Goal: Task Accomplishment & Management: Manage account settings

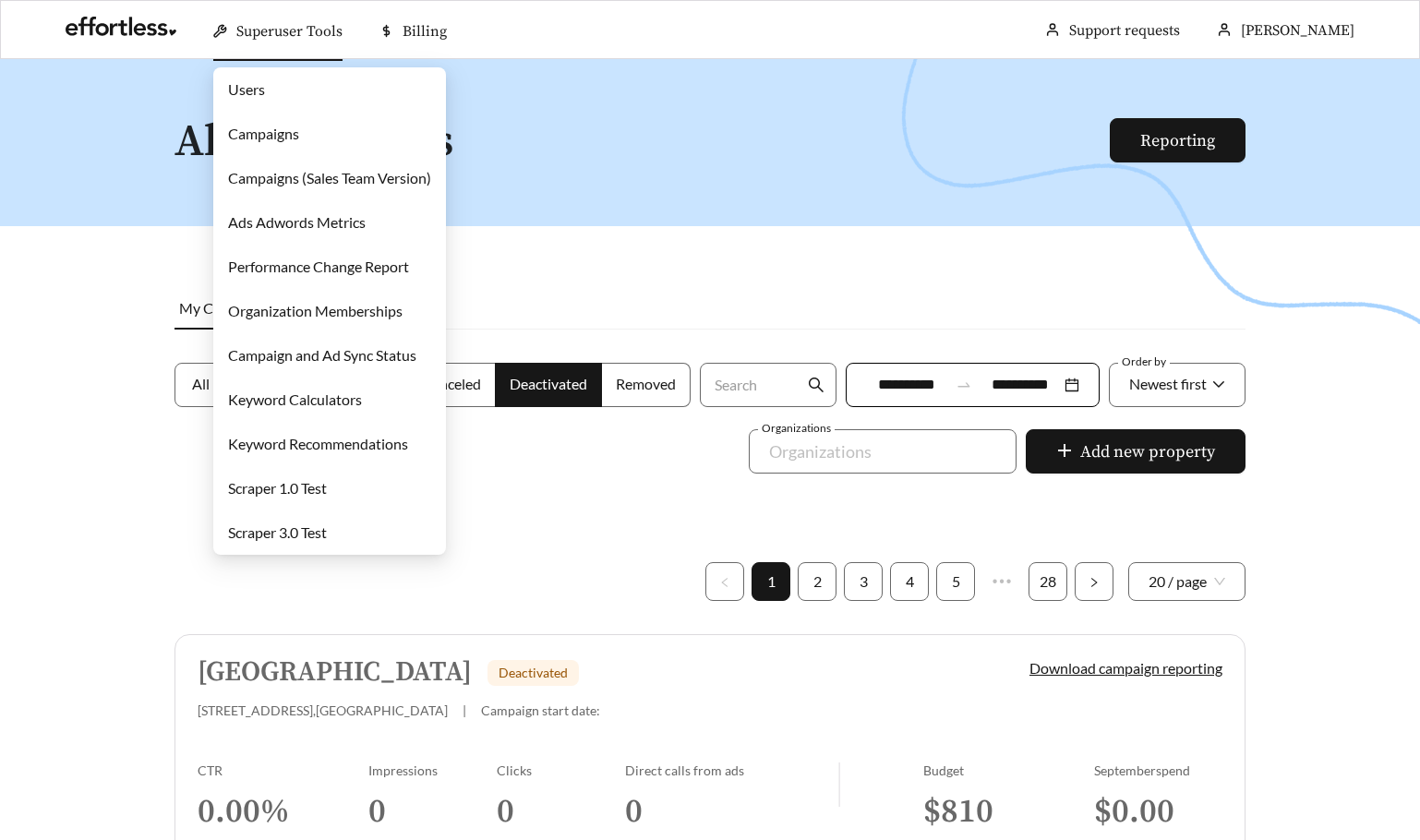
click at [270, 142] on link "Campaigns" at bounding box center [263, 133] width 71 height 17
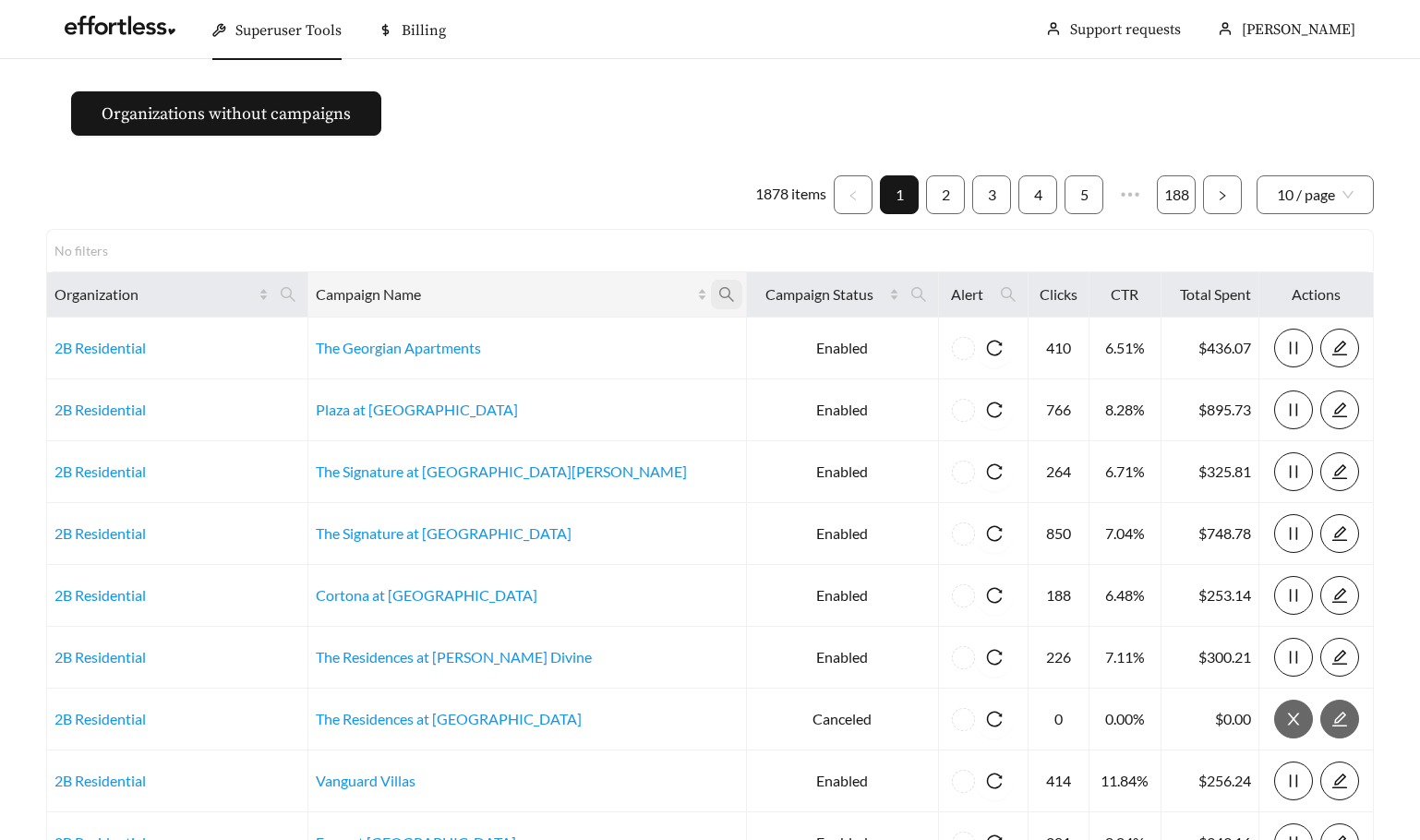
click at [711, 299] on span at bounding box center [727, 294] width 31 height 29
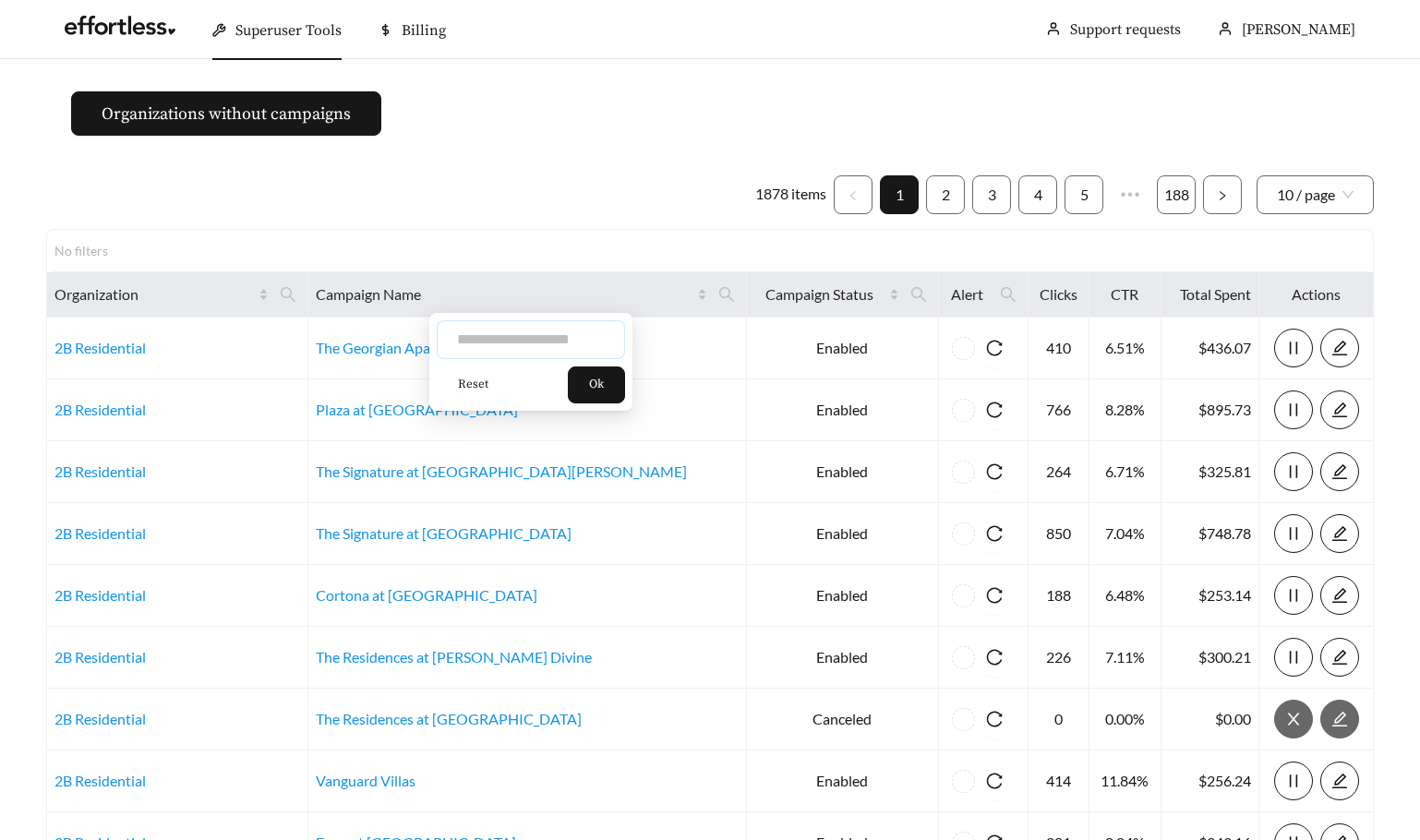
click at [560, 343] on input "text" at bounding box center [531, 340] width 188 height 39
type input "***"
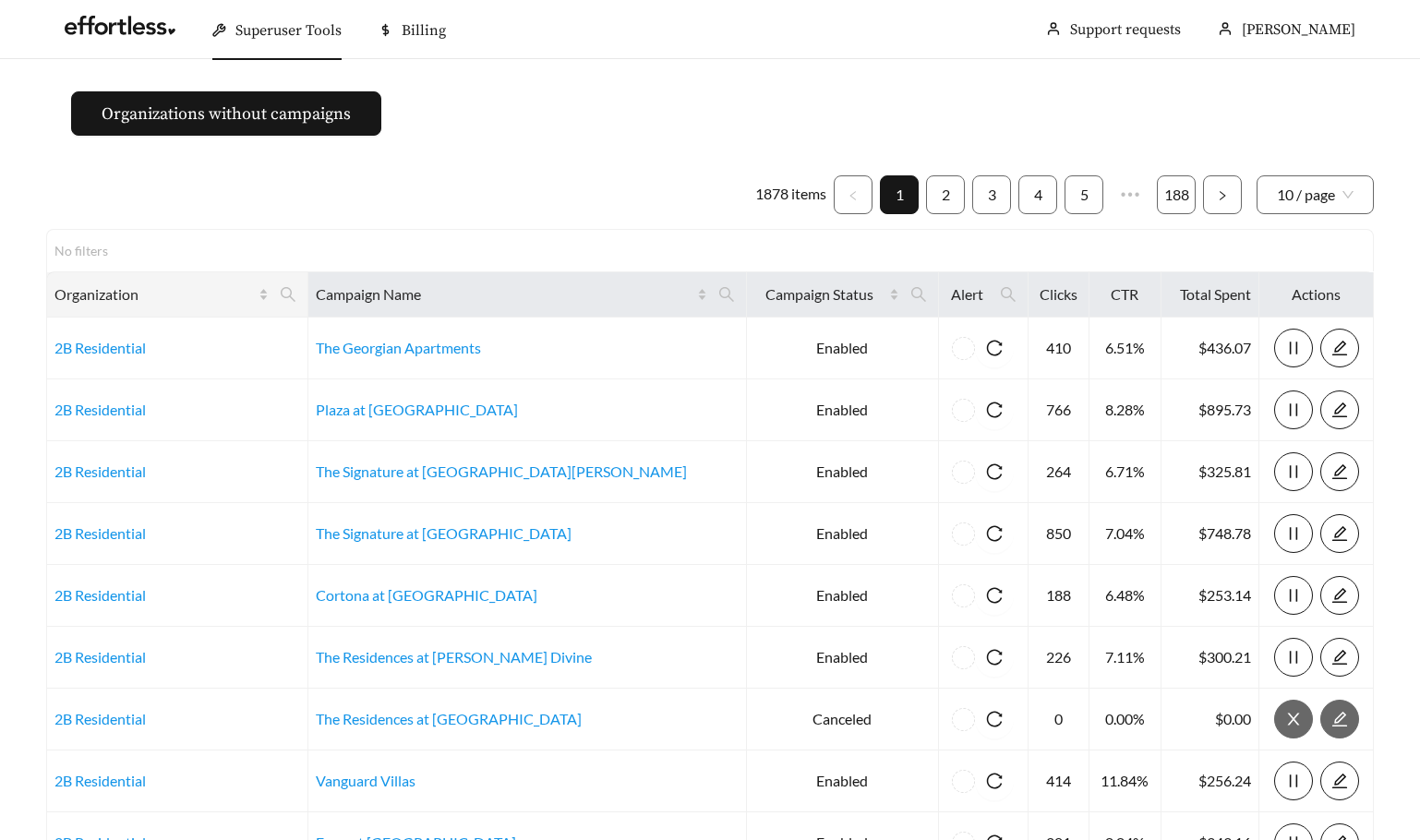
click at [307, 275] on th "Organization" at bounding box center [177, 294] width 261 height 46
click at [304, 303] on span at bounding box center [287, 294] width 31 height 29
click at [296, 290] on icon "search" at bounding box center [287, 294] width 17 height 17
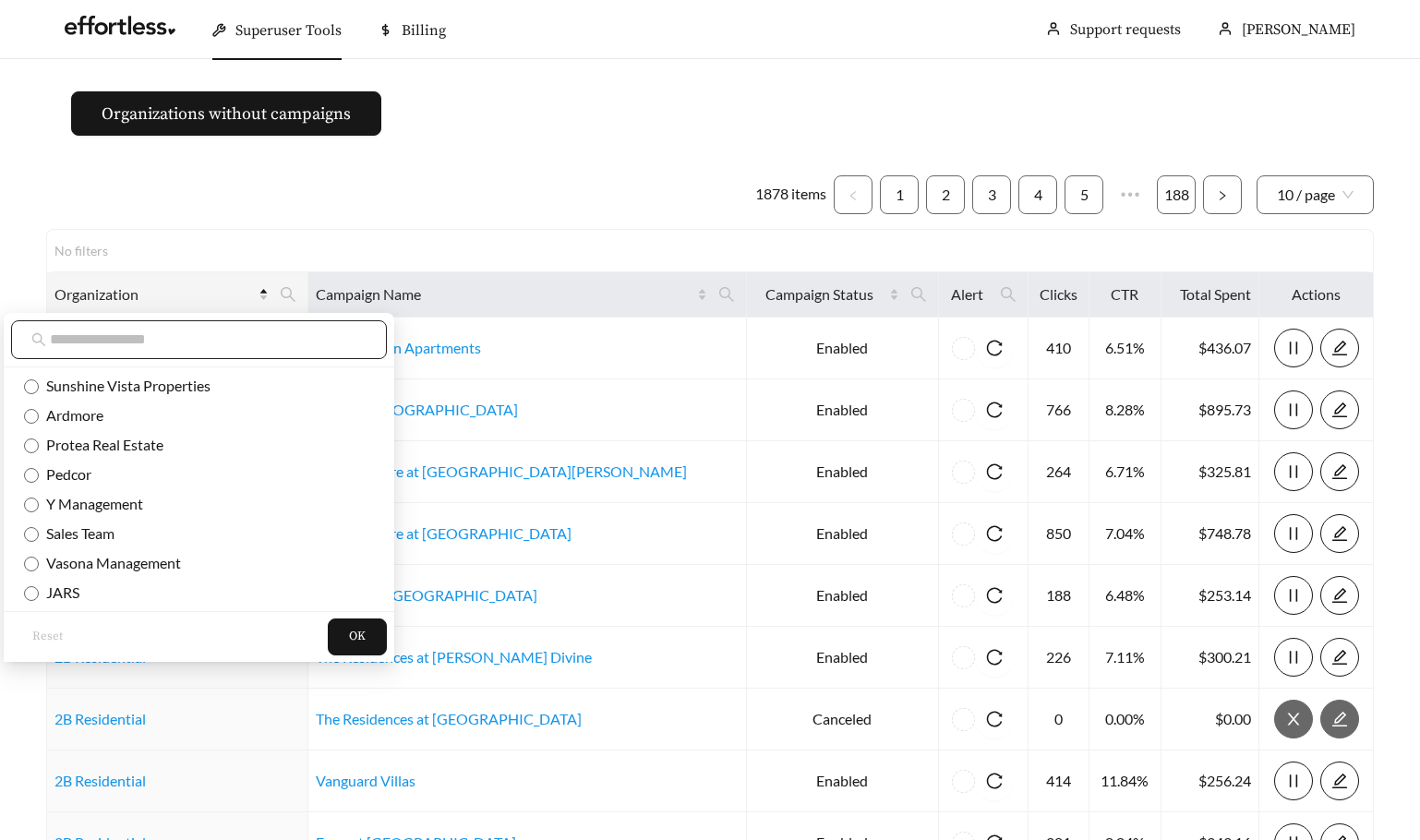
click at [253, 348] on input "text" at bounding box center [208, 339] width 317 height 22
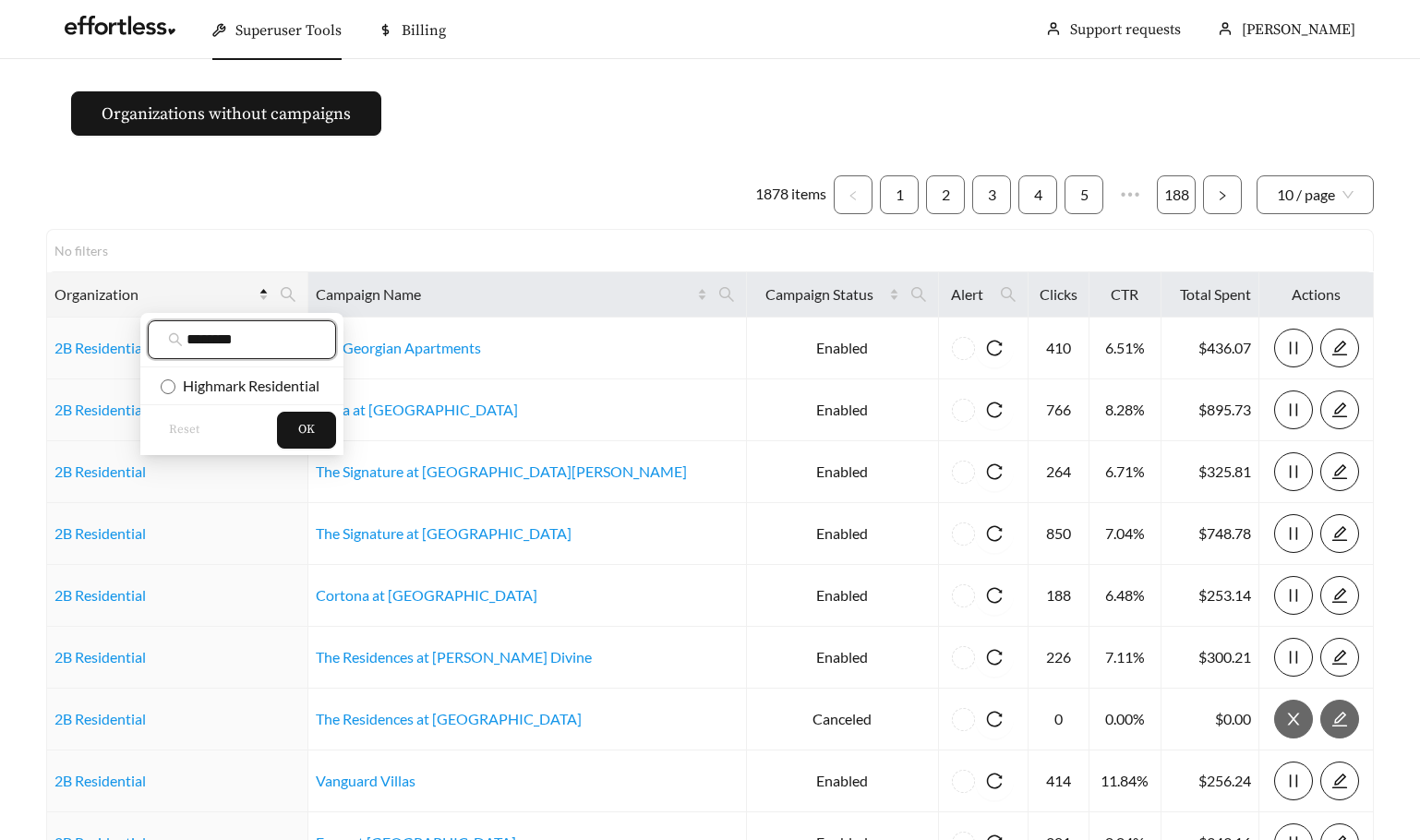
type input "********"
click at [223, 392] on span "Highmark Residential" at bounding box center [248, 386] width 144 height 17
click at [284, 422] on button "OK" at bounding box center [306, 430] width 59 height 37
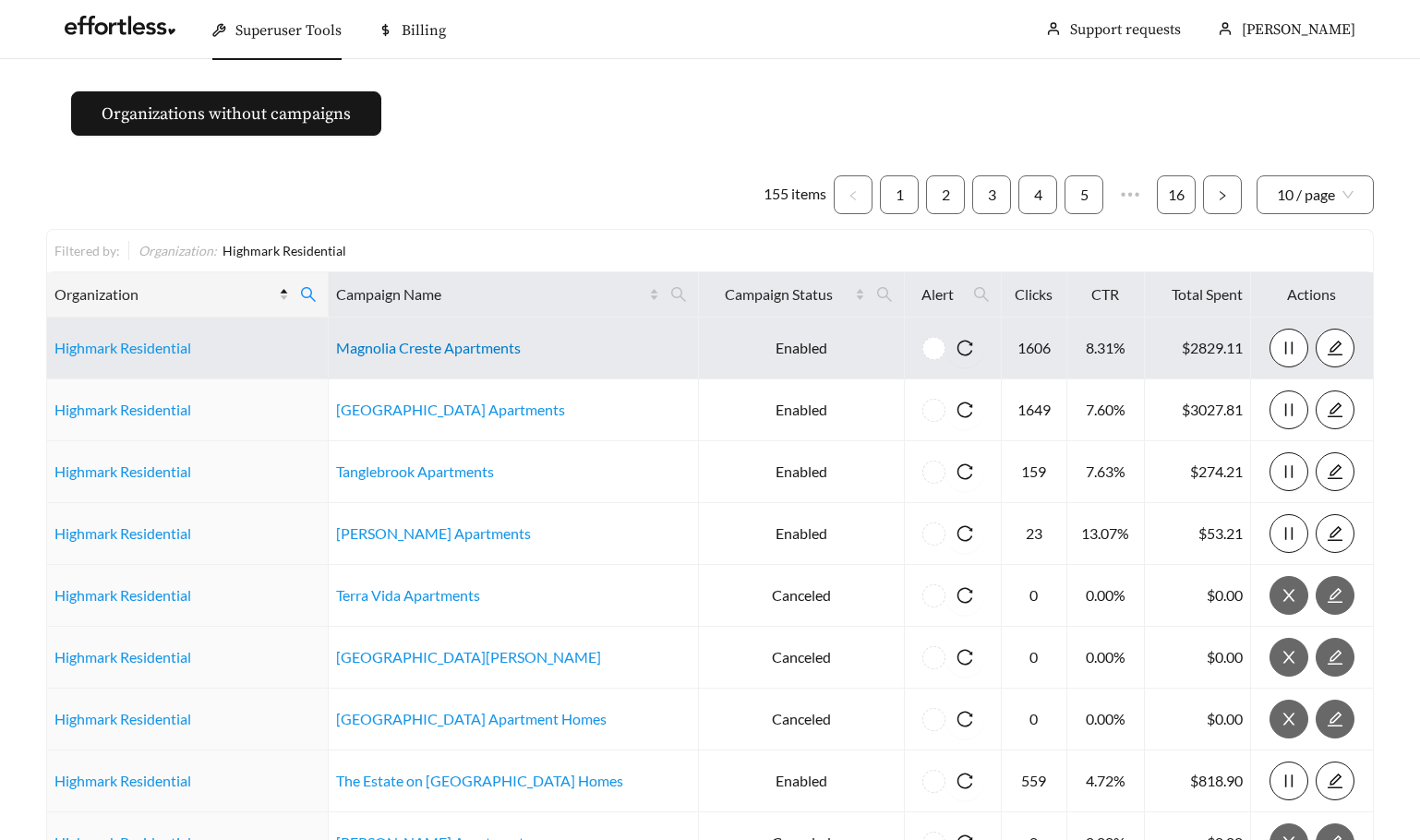
click at [474, 349] on link "Magnolia Creste Apartments" at bounding box center [428, 348] width 185 height 17
drag, startPoint x: 541, startPoint y: 351, endPoint x: 334, endPoint y: 351, distance: 207.0
click at [334, 351] on td "Magnolia Creste Apartments" at bounding box center [513, 349] width 369 height 62
copy link "Magnolia Creste Apartments"
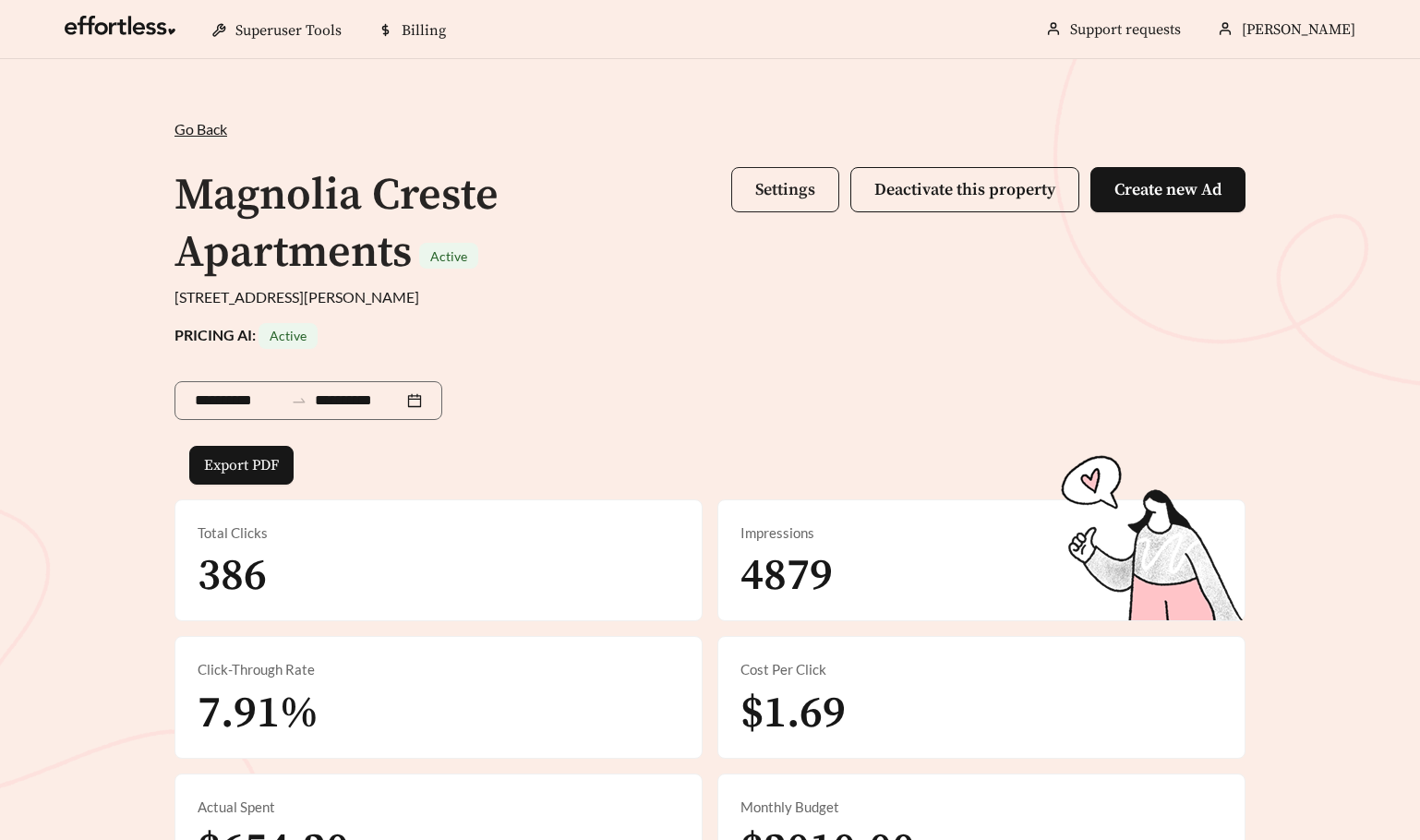
click at [779, 189] on span "Settings" at bounding box center [786, 189] width 60 height 21
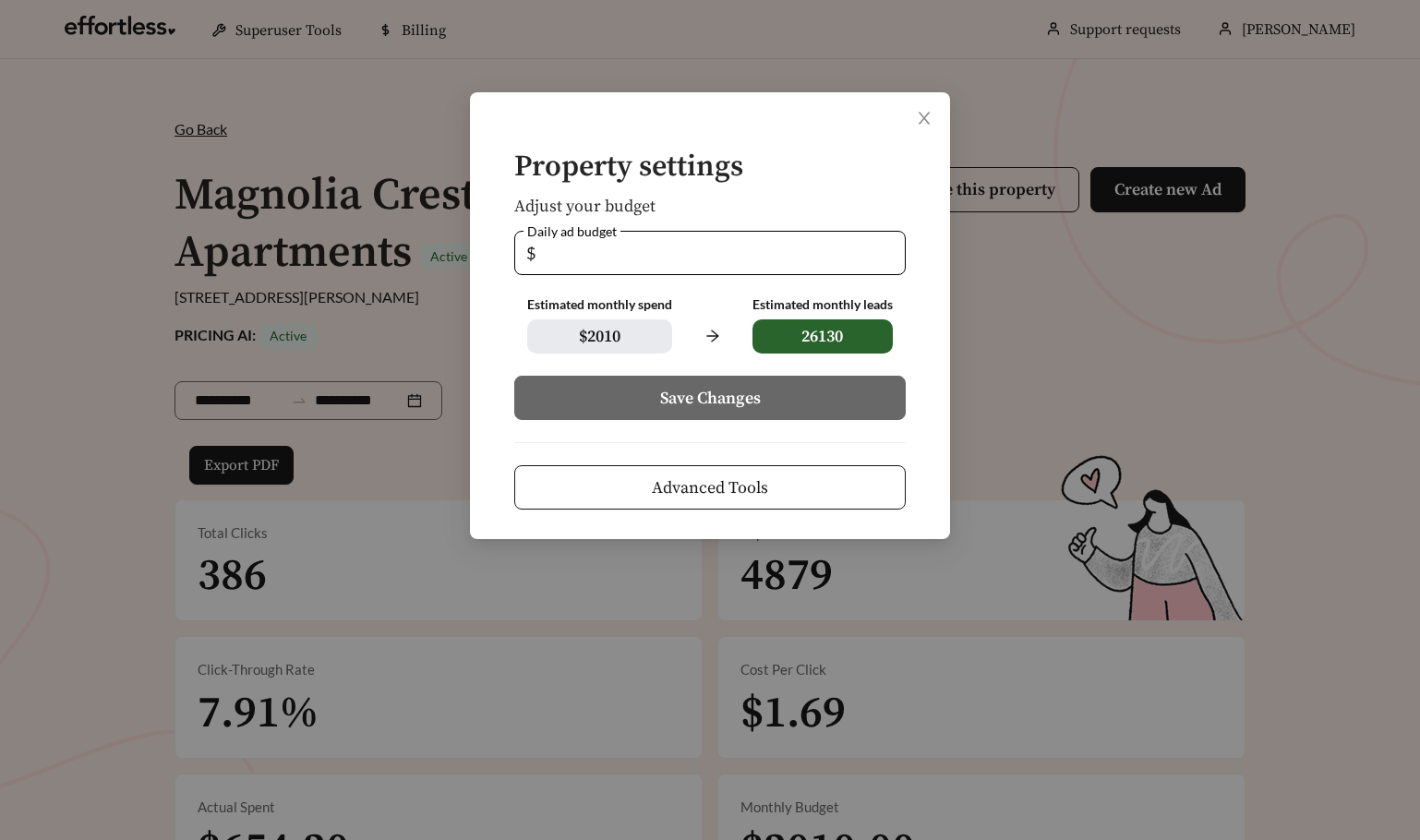
click at [731, 505] on button "Advanced Tools" at bounding box center [710, 487] width 391 height 45
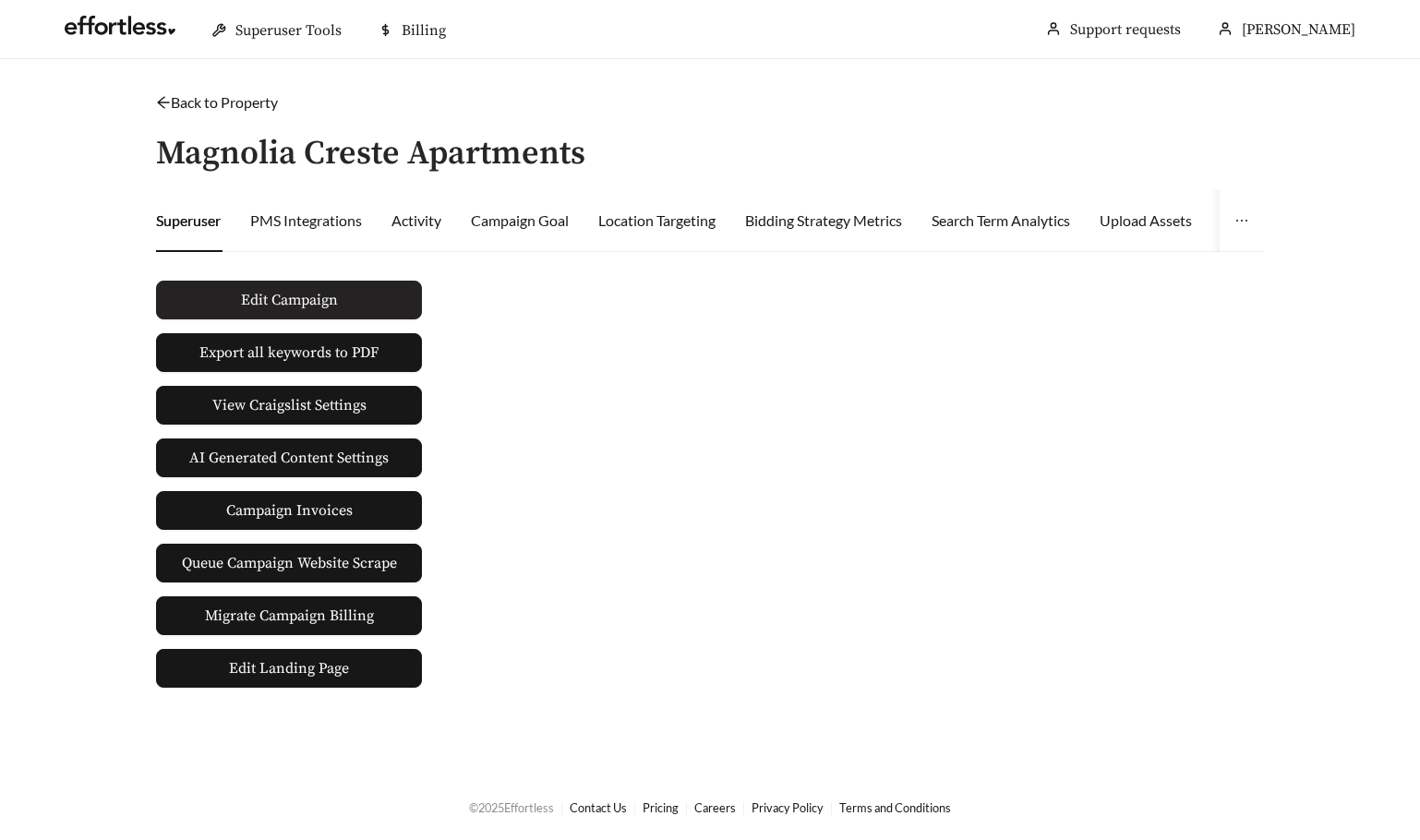
click at [338, 296] on button "Edit Campaign" at bounding box center [289, 300] width 266 height 39
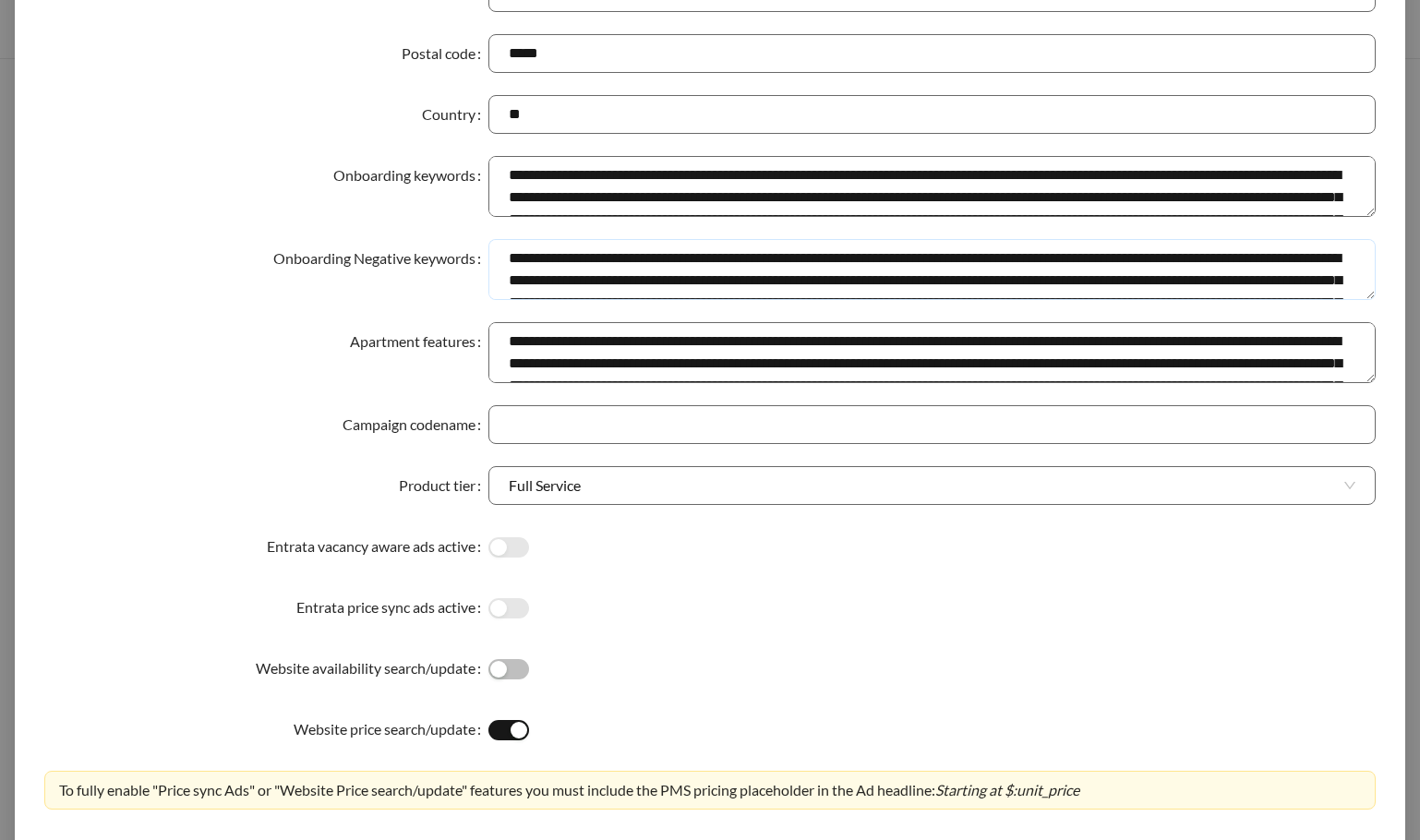
click at [605, 276] on textarea "**********" at bounding box center [932, 269] width 888 height 61
click at [566, 358] on textarea "**********" at bounding box center [932, 353] width 888 height 61
click at [567, 208] on textarea "Onboarding keywords" at bounding box center [932, 186] width 888 height 61
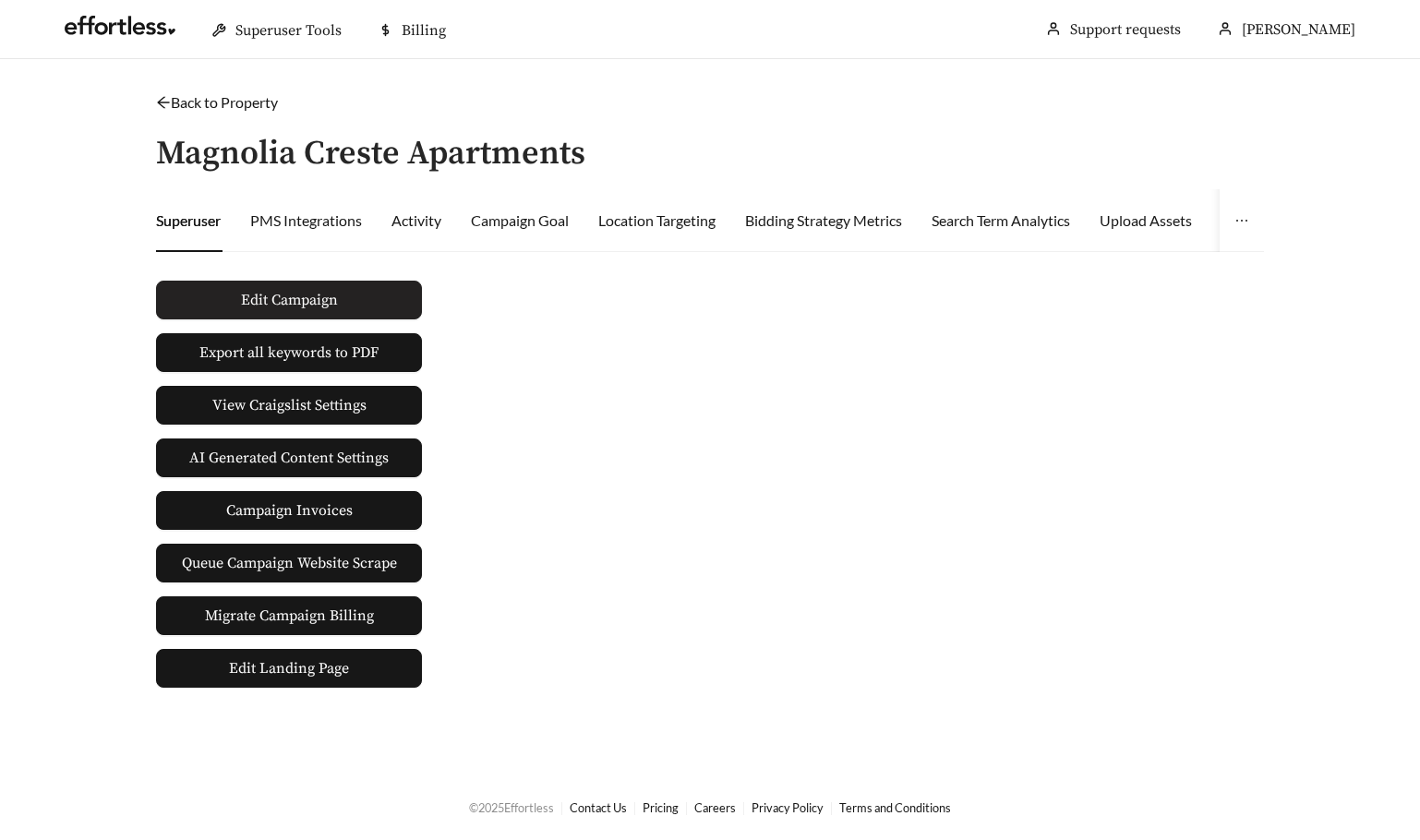
click at [316, 309] on span "Edit Campaign" at bounding box center [289, 300] width 97 height 22
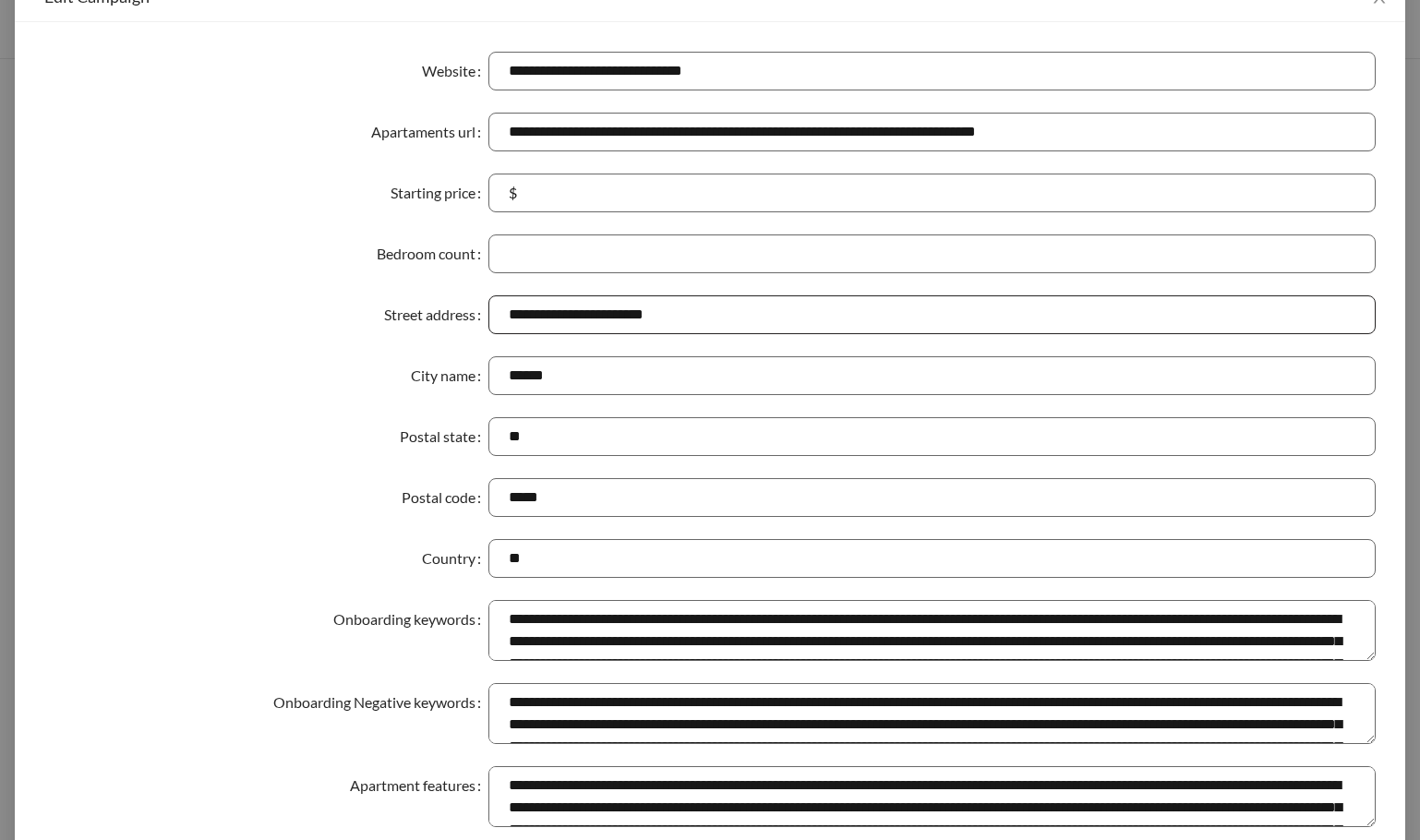
scroll to position [40, 0]
